Goal: Check status: Check status

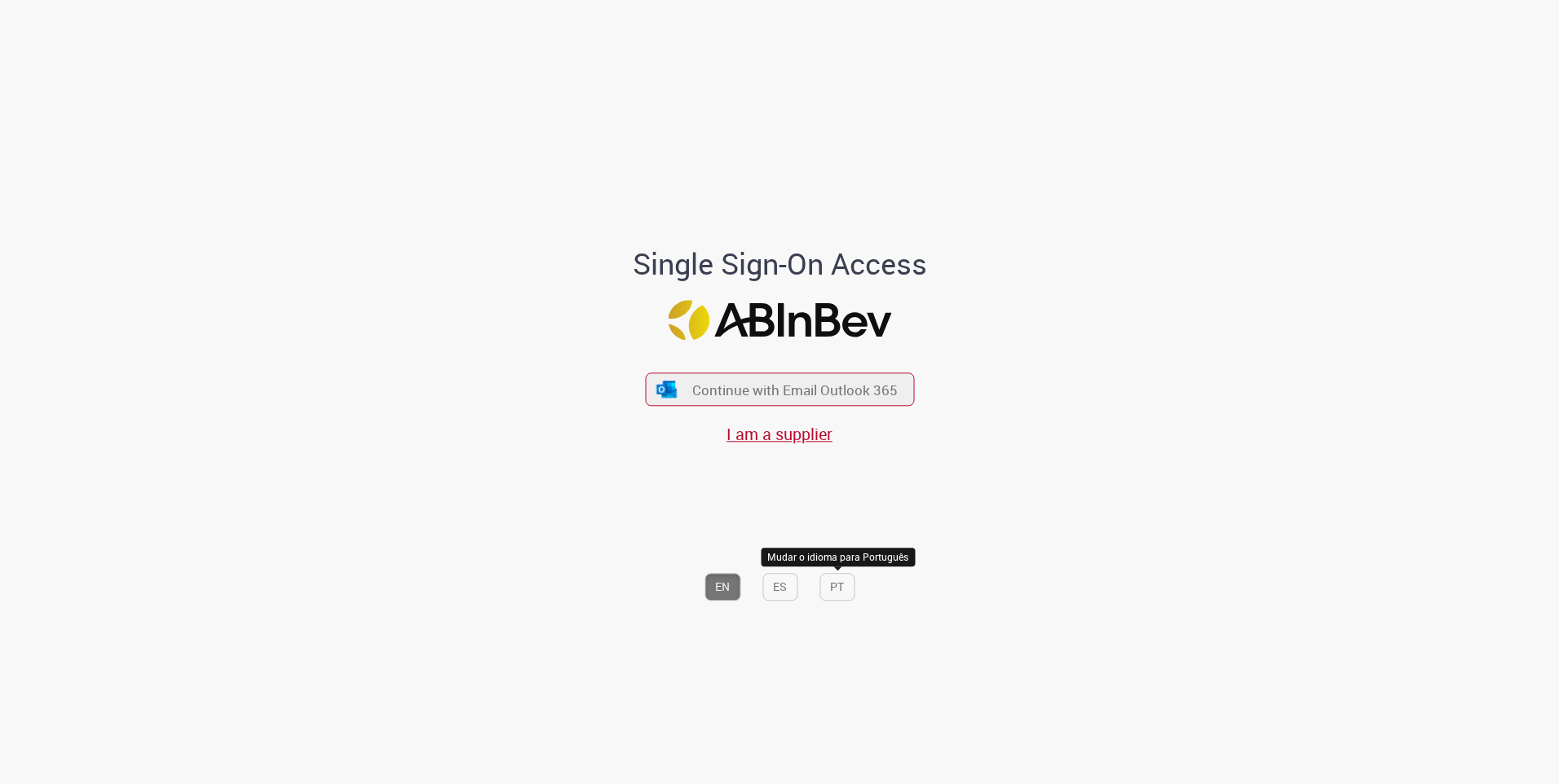
click at [837, 586] on button "PT" at bounding box center [837, 587] width 35 height 28
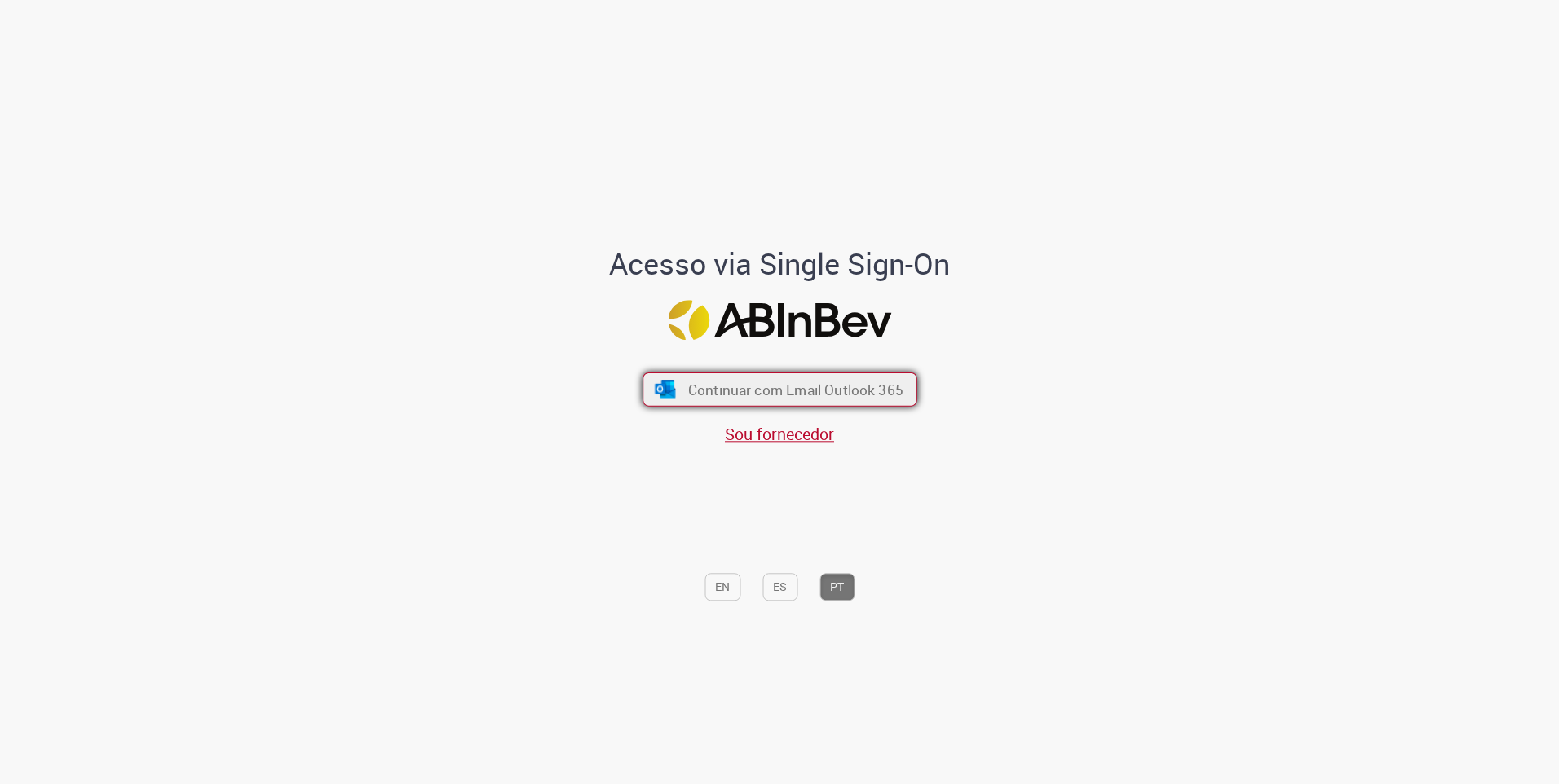
click at [811, 399] on span "Continuar com Email Outlook 365" at bounding box center [795, 389] width 215 height 19
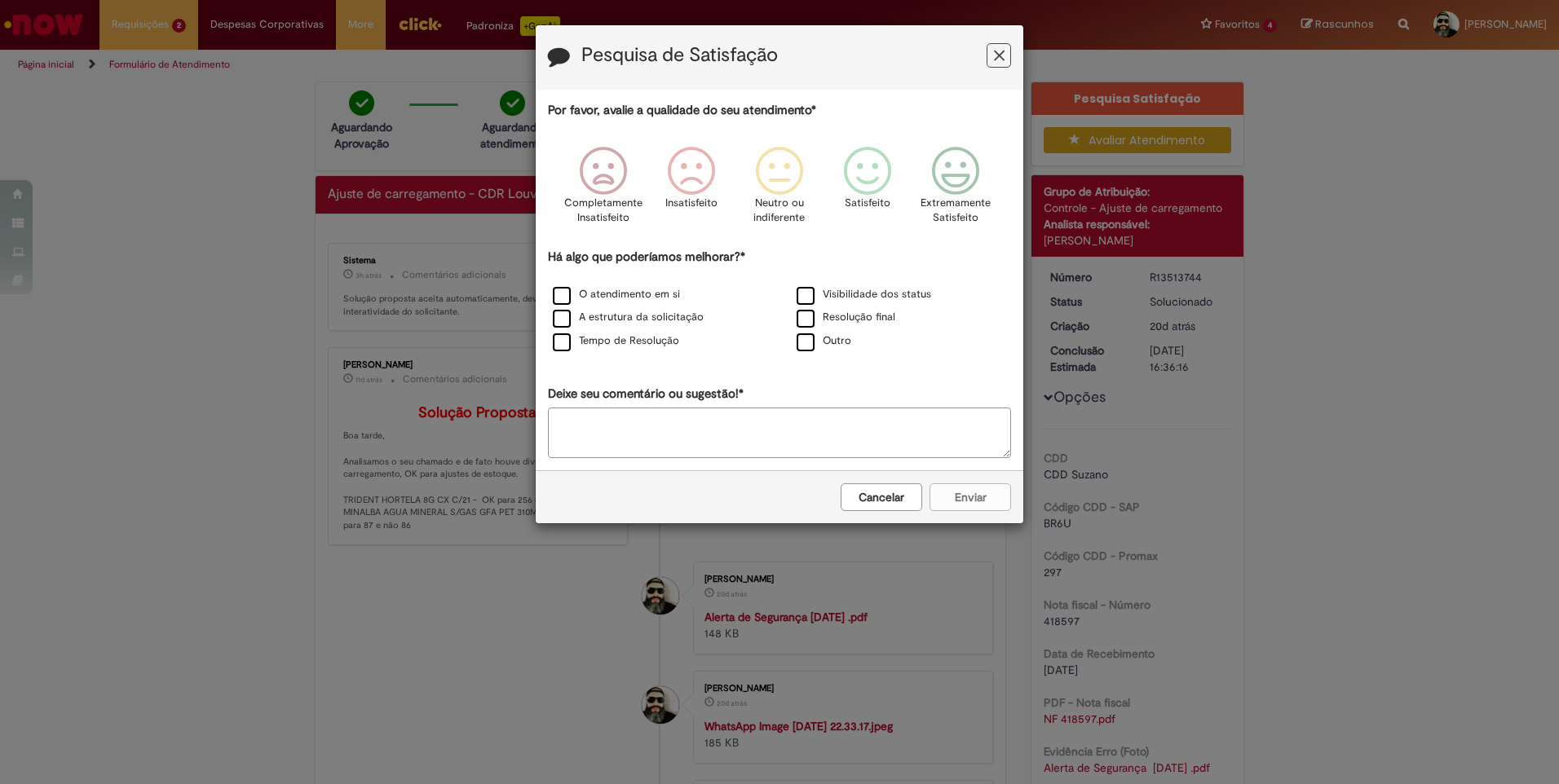
click at [1000, 54] on icon "Feedback" at bounding box center [999, 55] width 11 height 17
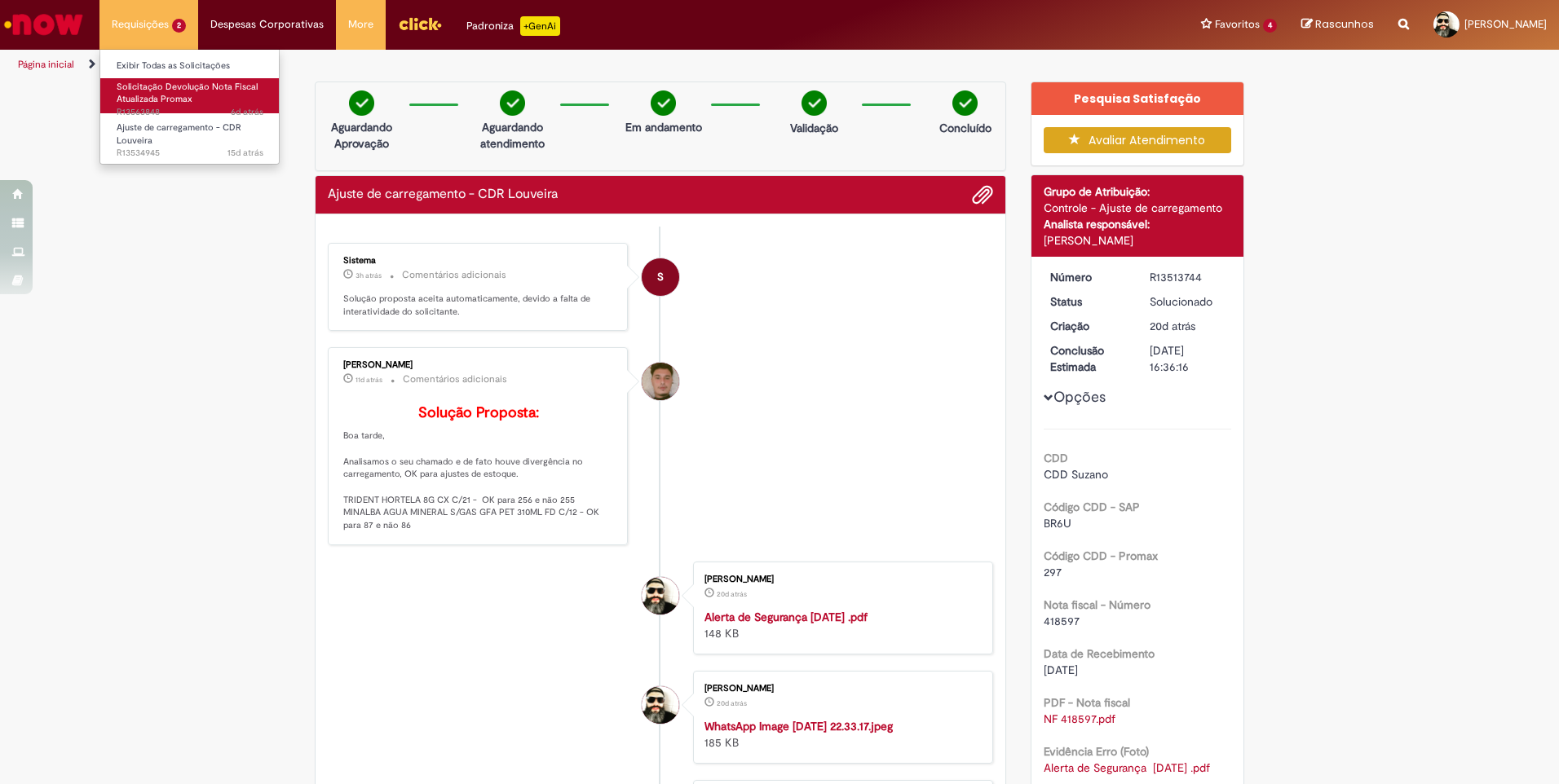
click at [161, 84] on span "Solicitação Devolução Nota Fiscal Atualizada Promax" at bounding box center [187, 93] width 141 height 26
click at [167, 84] on span "Solicitação Devolução Nota Fiscal Atualizada Promax" at bounding box center [187, 93] width 141 height 26
click at [161, 117] on li "Ajuste de carregamento - CDR Louveira 15d atrás 15 dias atrás R13534945" at bounding box center [189, 133] width 180 height 41
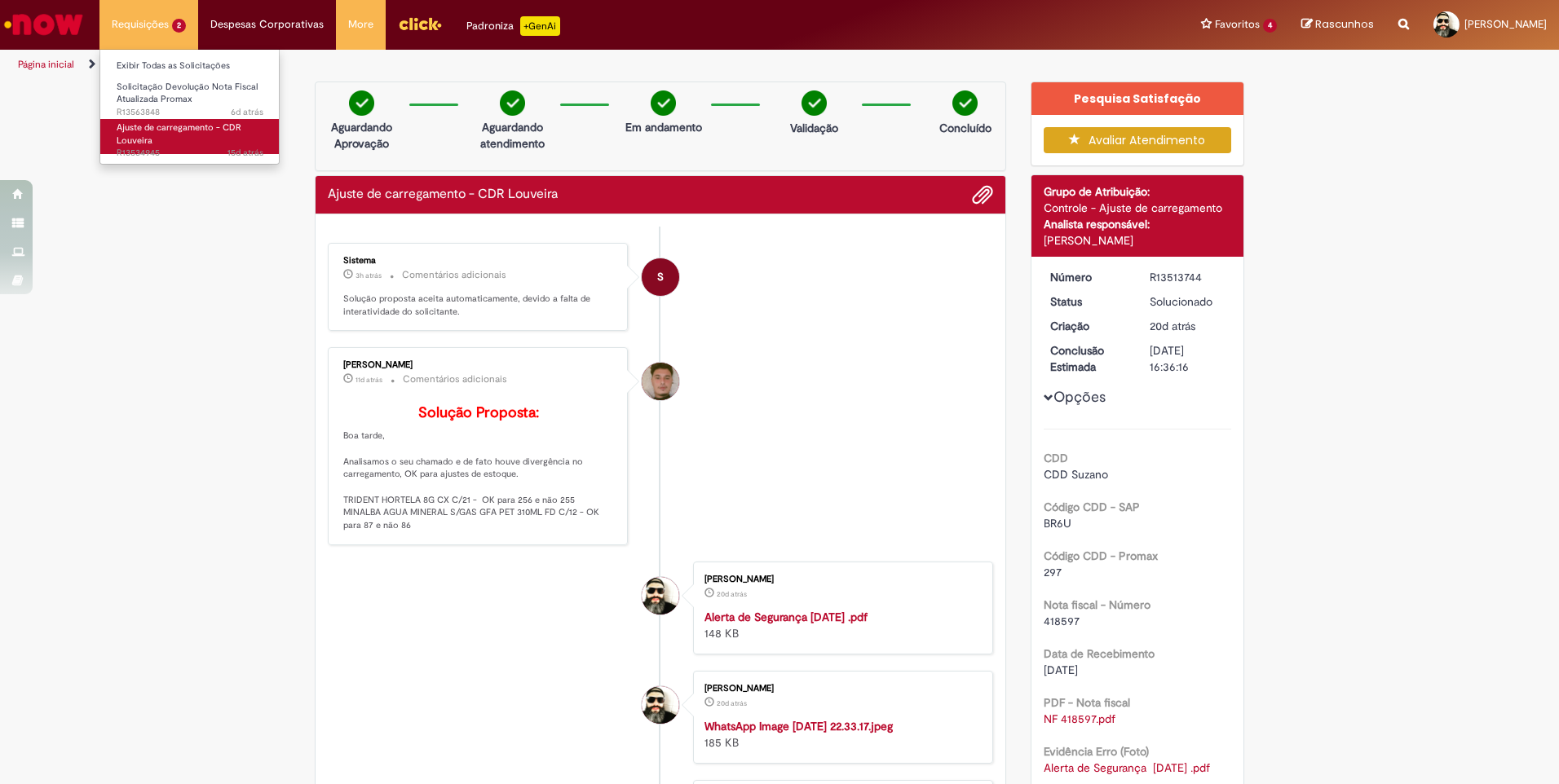
click at [161, 129] on span "Ajuste de carregamento - CDR Louveira" at bounding box center [179, 134] width 125 height 26
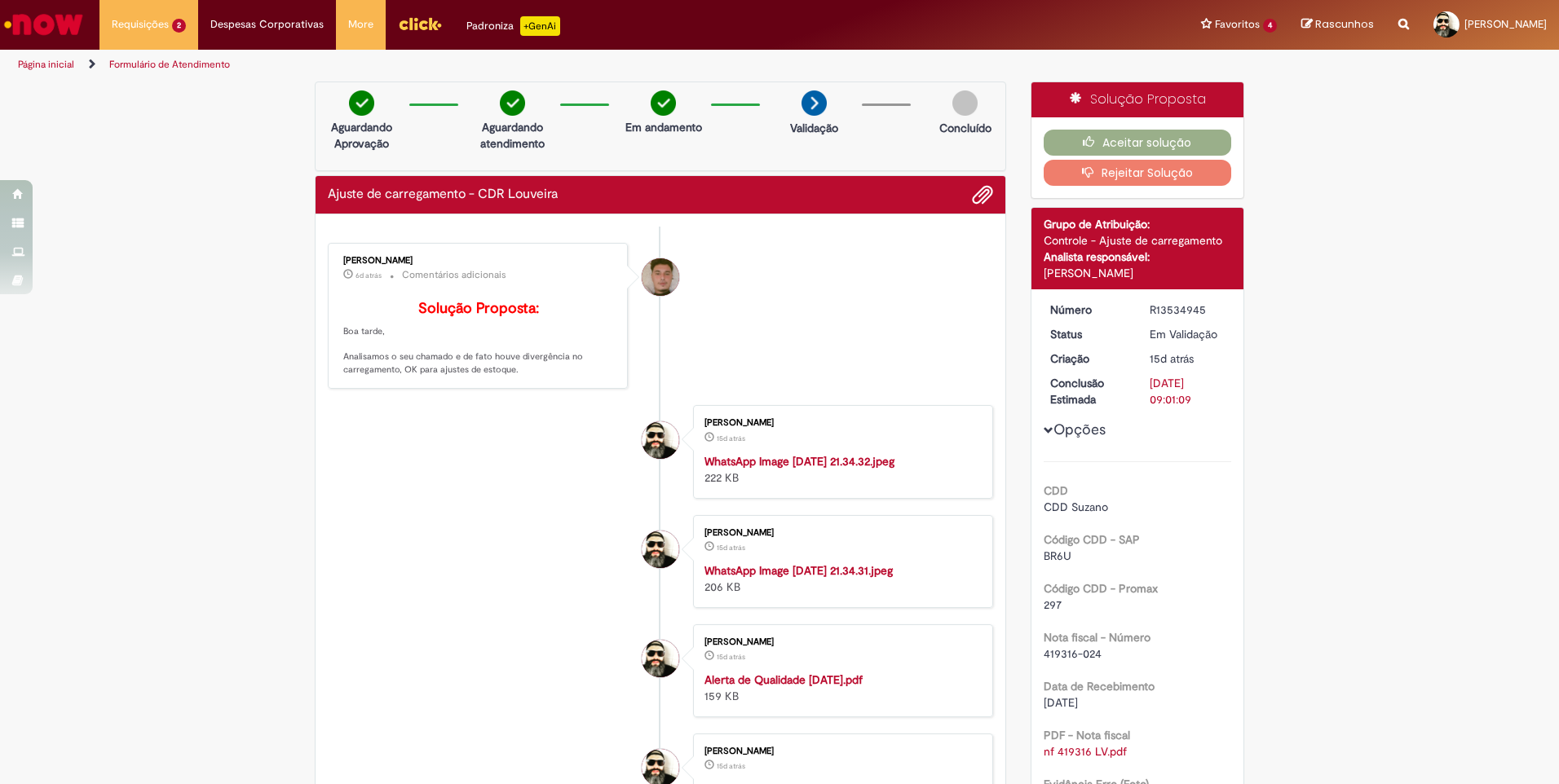
click at [1172, 308] on div "R13534945" at bounding box center [1187, 310] width 76 height 17
copy div "R13534945"
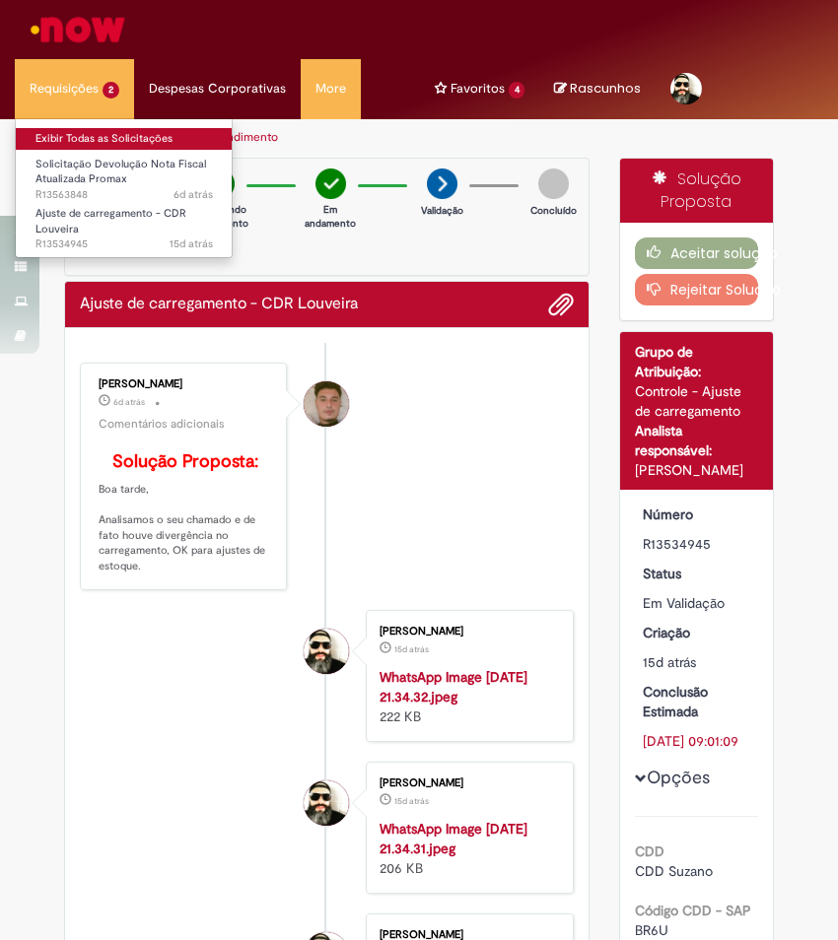
click at [124, 139] on link "Exibir Todas as Solicitações" at bounding box center [124, 139] width 217 height 22
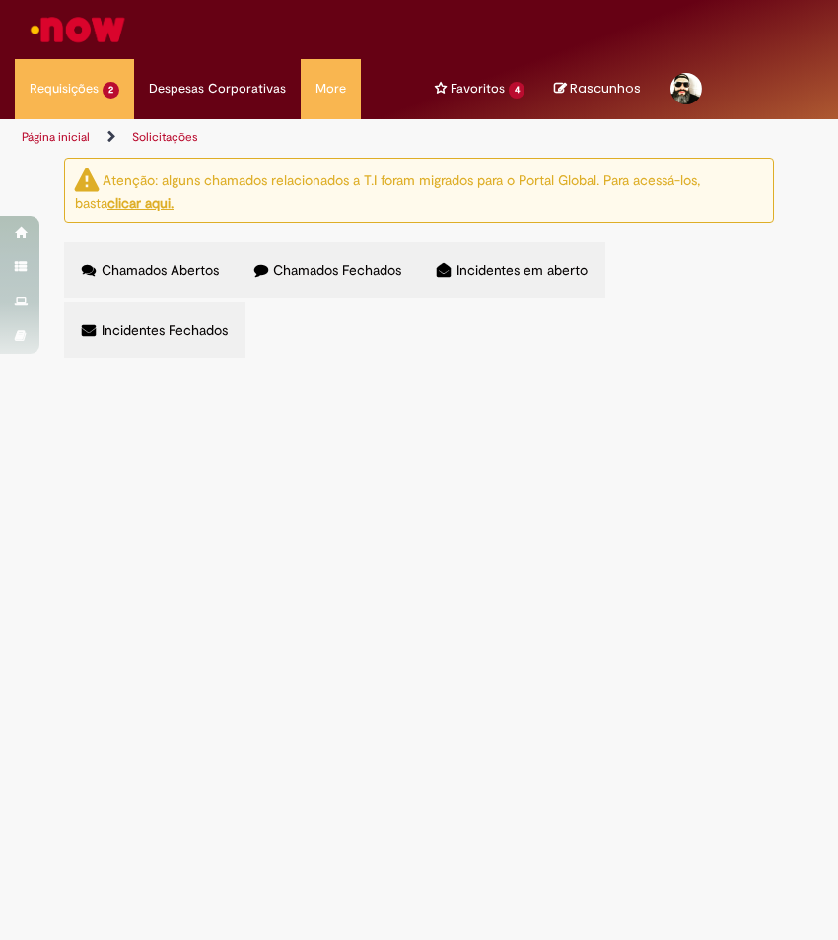
click at [348, 274] on span "Chamados Fechados" at bounding box center [337, 270] width 128 height 18
click at [495, 275] on span "Incidentes em aberto" at bounding box center [521, 270] width 131 height 18
click at [110, 207] on u "clicar aqui." at bounding box center [140, 203] width 66 height 18
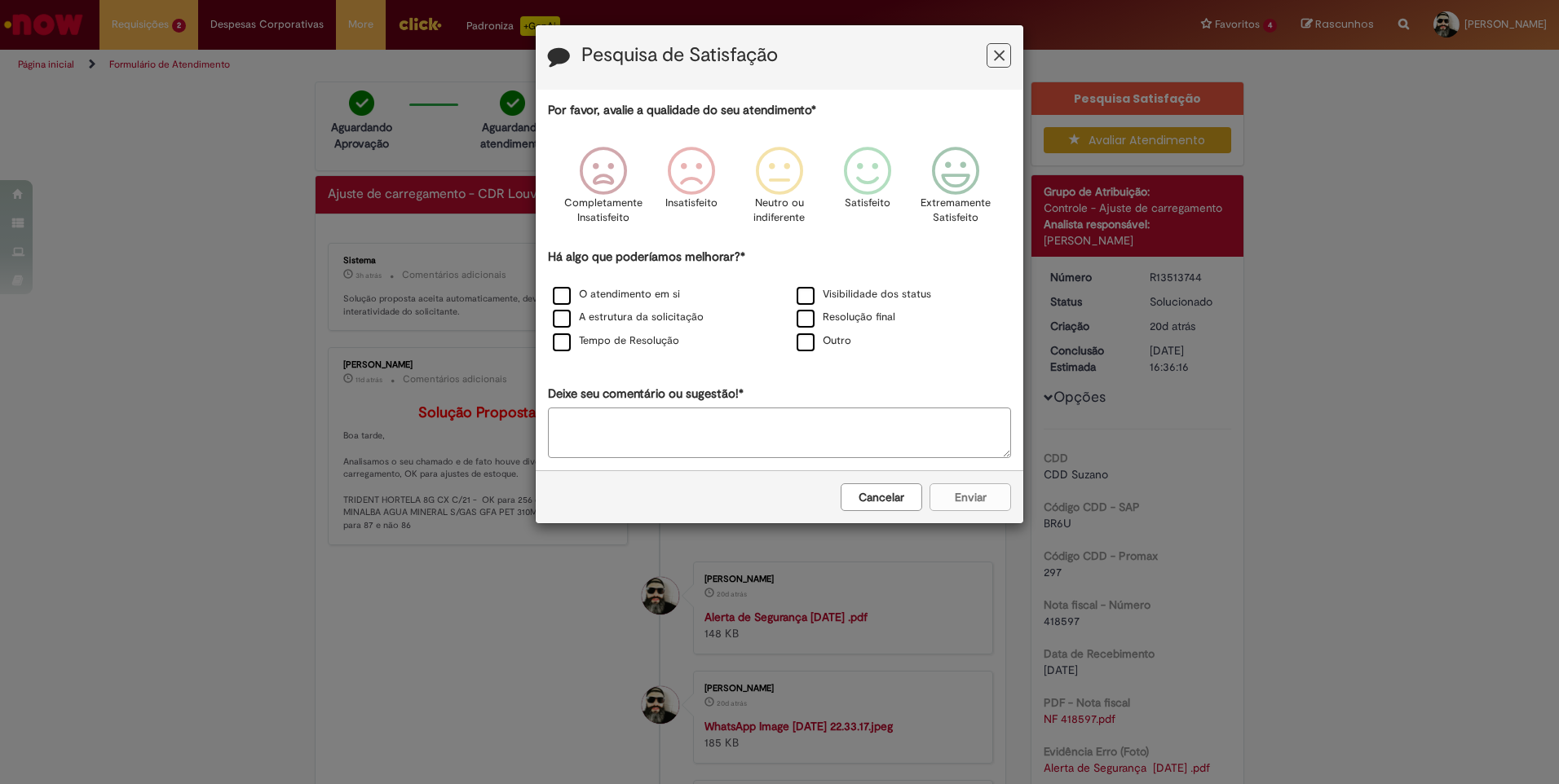
click at [1000, 54] on icon "Feedback" at bounding box center [999, 55] width 11 height 17
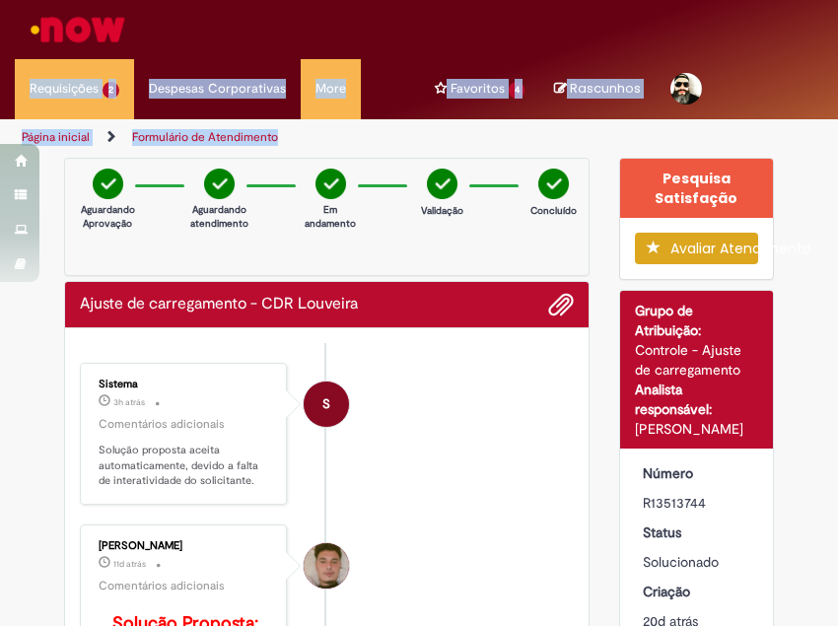
drag, startPoint x: 454, startPoint y: 137, endPoint x: -315, endPoint y: 86, distance: 771.3
click at [0, 86] on html "Pular para o conteúdo da página Requisições 2 Exibir Todas as Solicitações Soli…" at bounding box center [419, 313] width 838 height 626
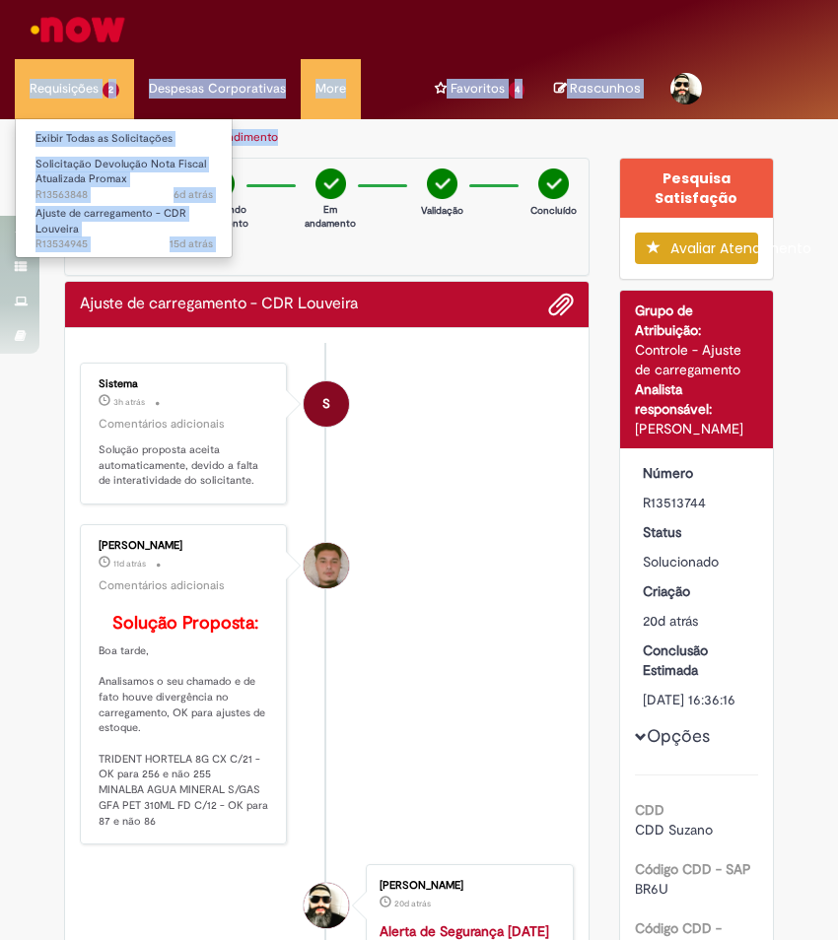
click at [103, 101] on li "Requisições 2 Exibir Todas as Solicitações Solicitação Devolução Nota Fiscal At…" at bounding box center [74, 88] width 119 height 59
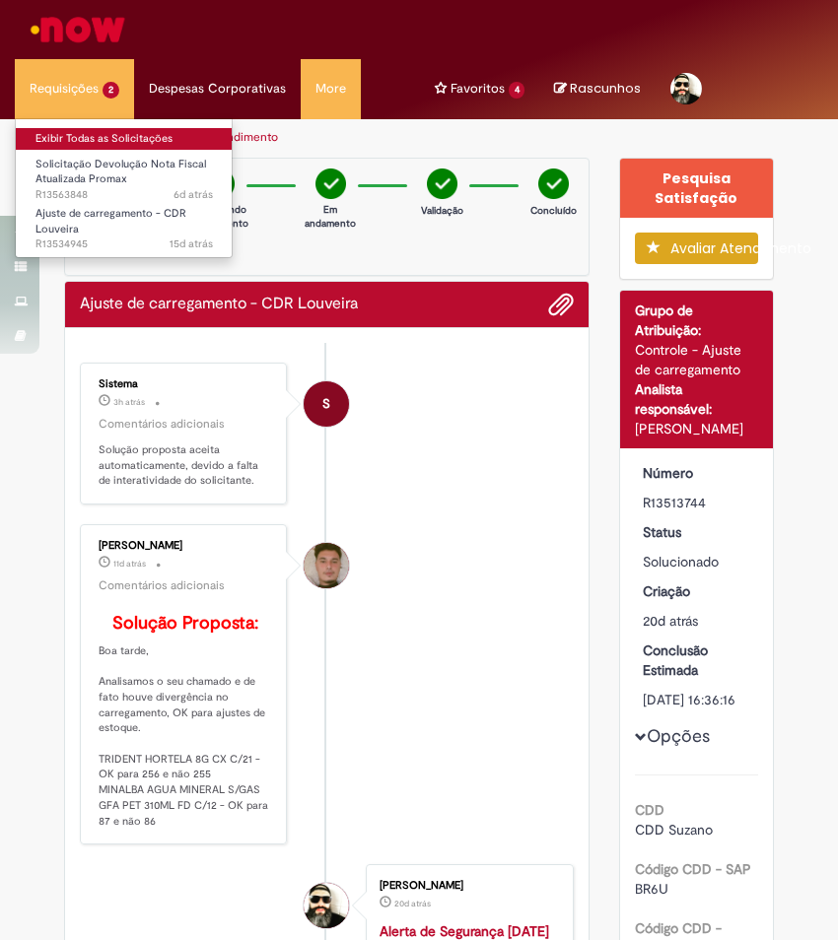
click at [136, 136] on link "Exibir Todas as Solicitações" at bounding box center [124, 139] width 217 height 22
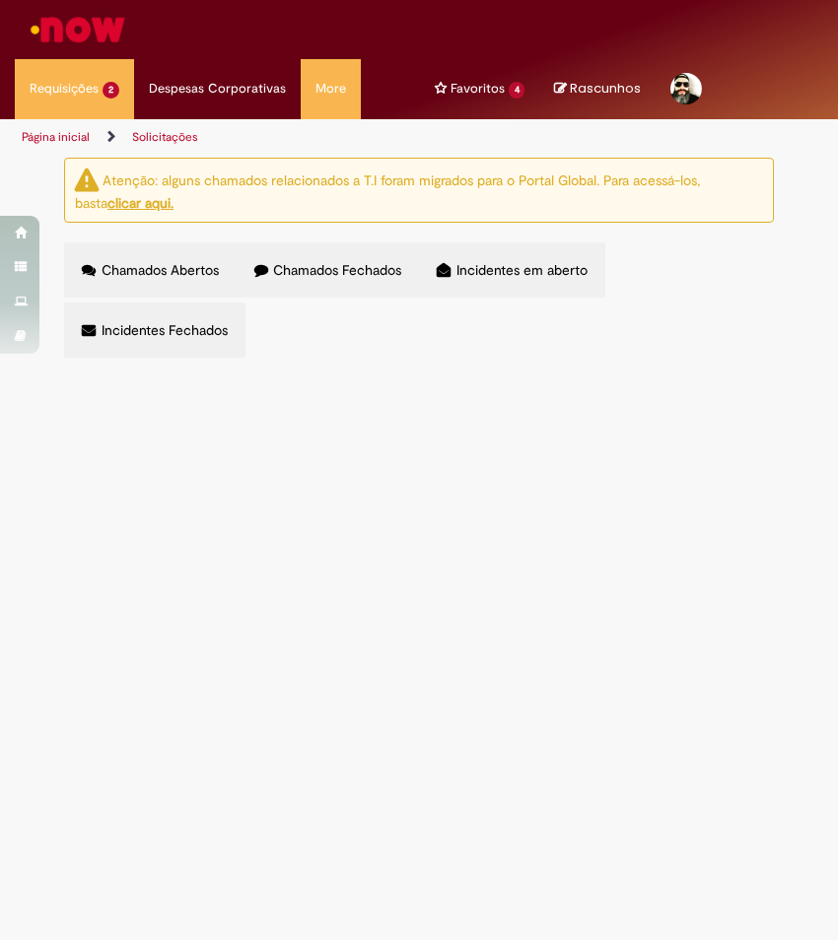
click at [134, 204] on u "clicar aqui." at bounding box center [140, 203] width 66 height 18
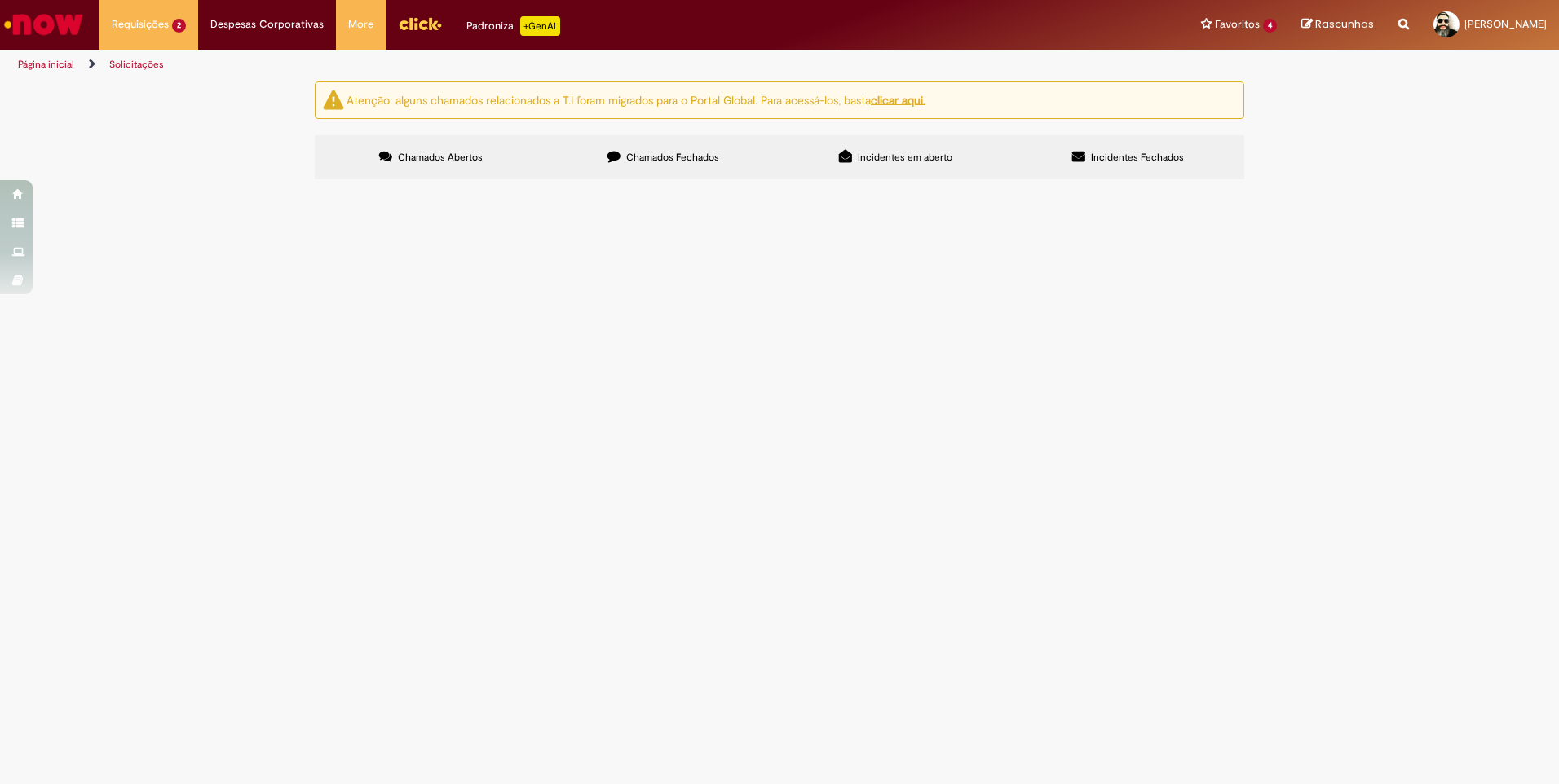
click at [639, 158] on span "Chamados Fechados" at bounding box center [673, 157] width 93 height 13
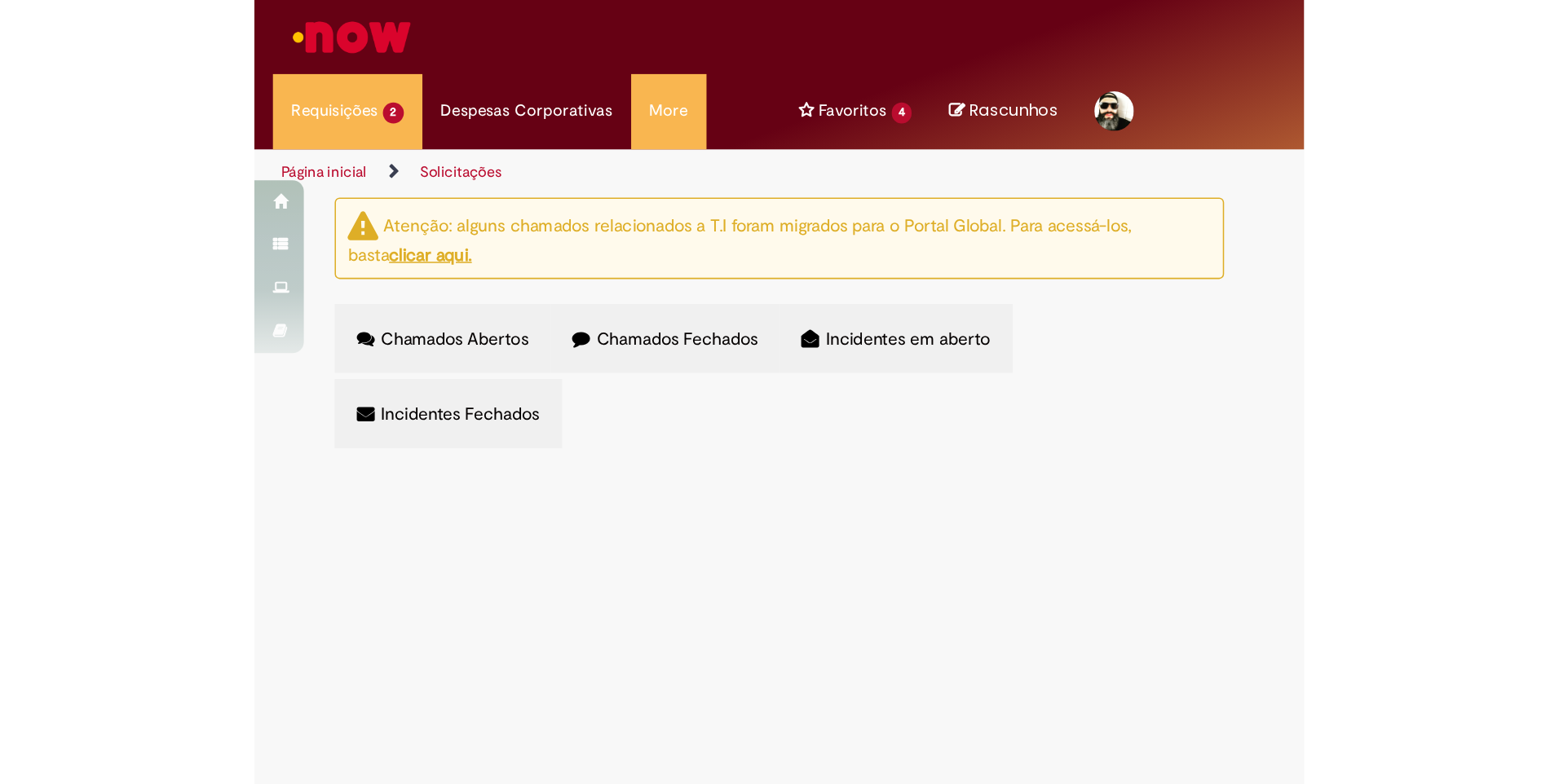
scroll to position [571, 0]
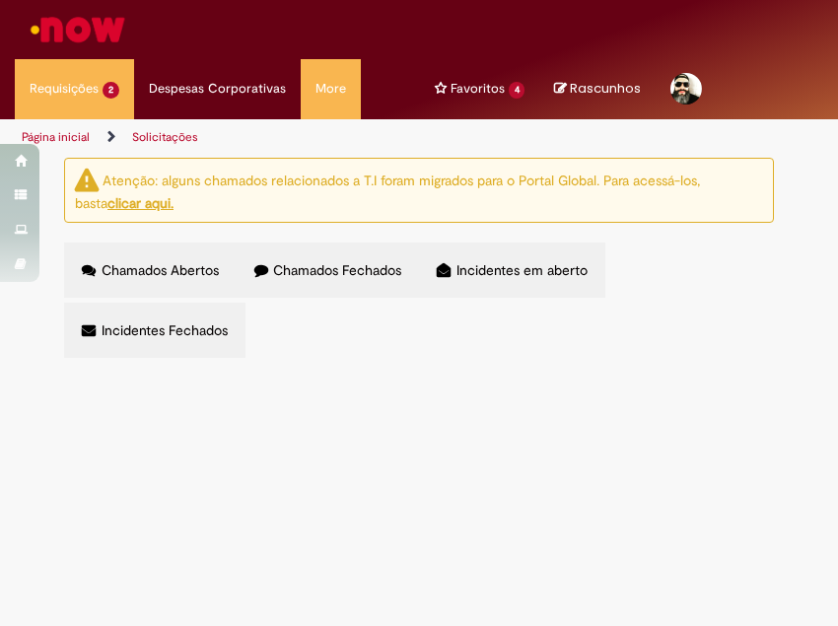
click at [0, 0] on span "R13513744" at bounding box center [0, 0] width 0 height 0
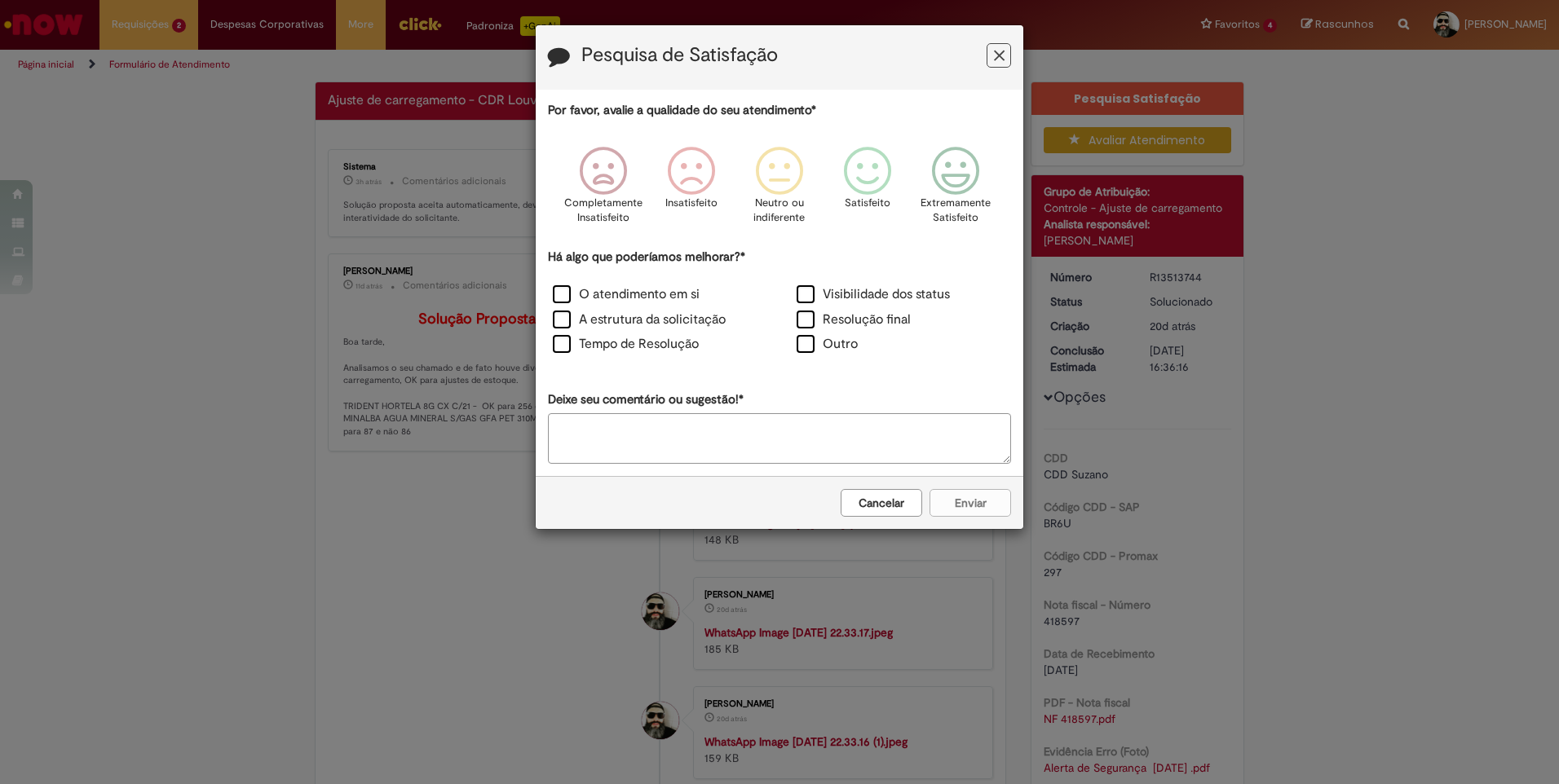
click at [1007, 54] on button "Feedback" at bounding box center [999, 55] width 25 height 25
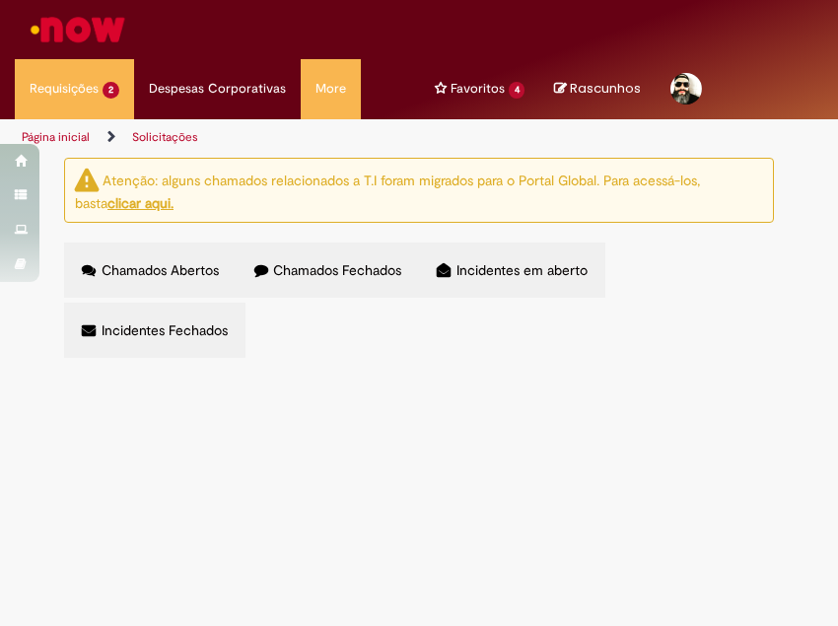
scroll to position [61, 0]
click at [300, 261] on span "Chamados Fechados" at bounding box center [337, 270] width 128 height 18
click at [0, 0] on span "Ajuste de carregamento - CDR Louveira" at bounding box center [0, 0] width 0 height 0
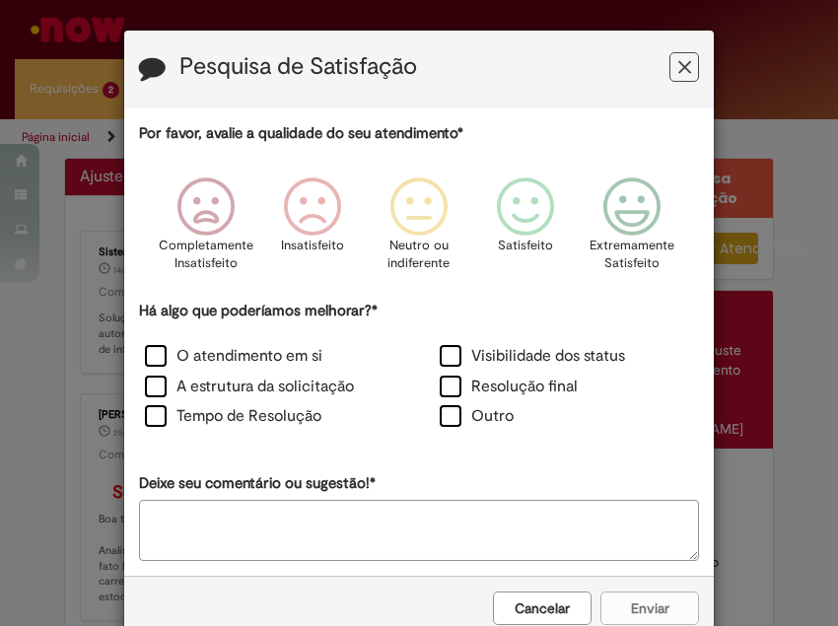
click at [689, 56] on button "Feedback" at bounding box center [684, 67] width 30 height 30
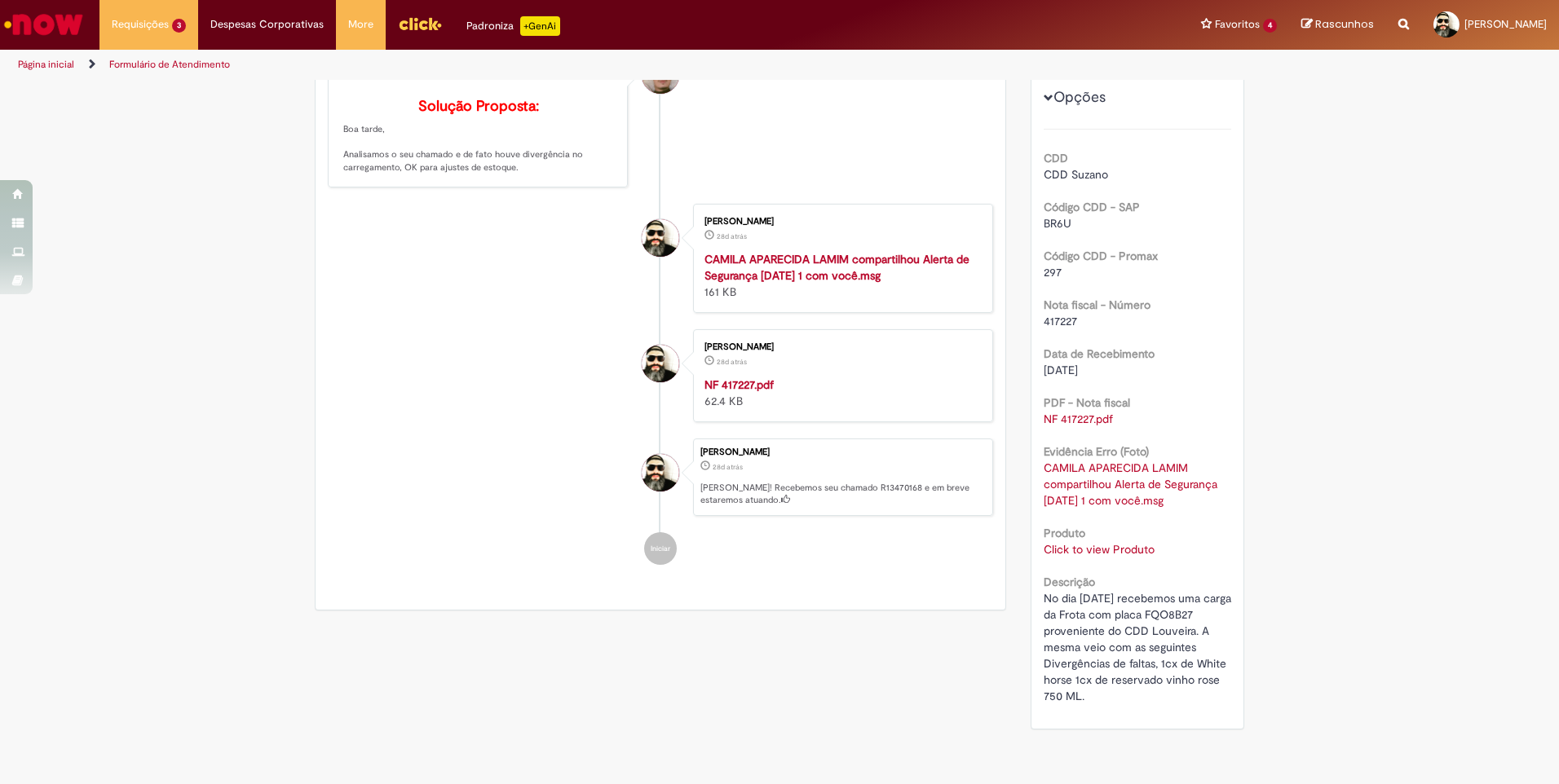
scroll to position [325, 0]
